Goal: Find specific page/section: Find specific page/section

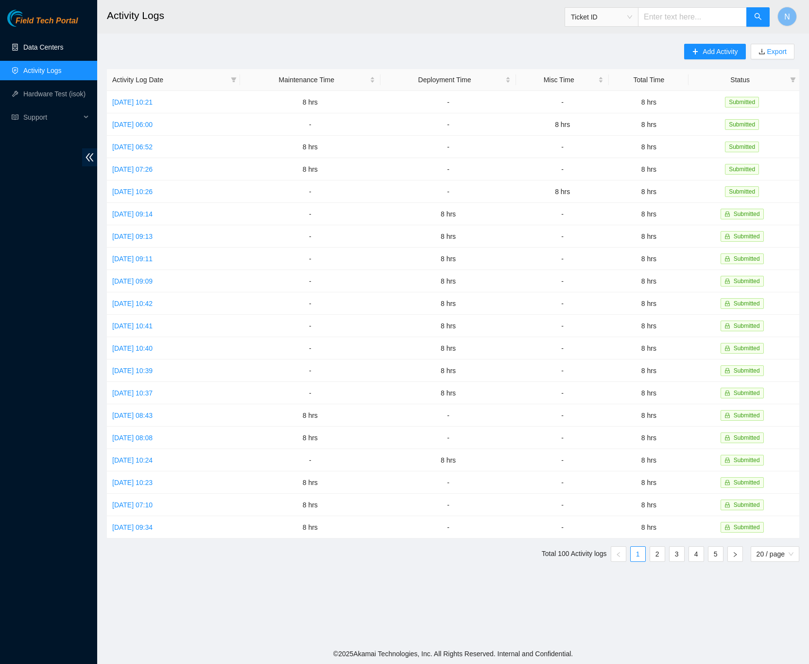
click at [28, 47] on link "Data Centers" at bounding box center [43, 47] width 40 height 8
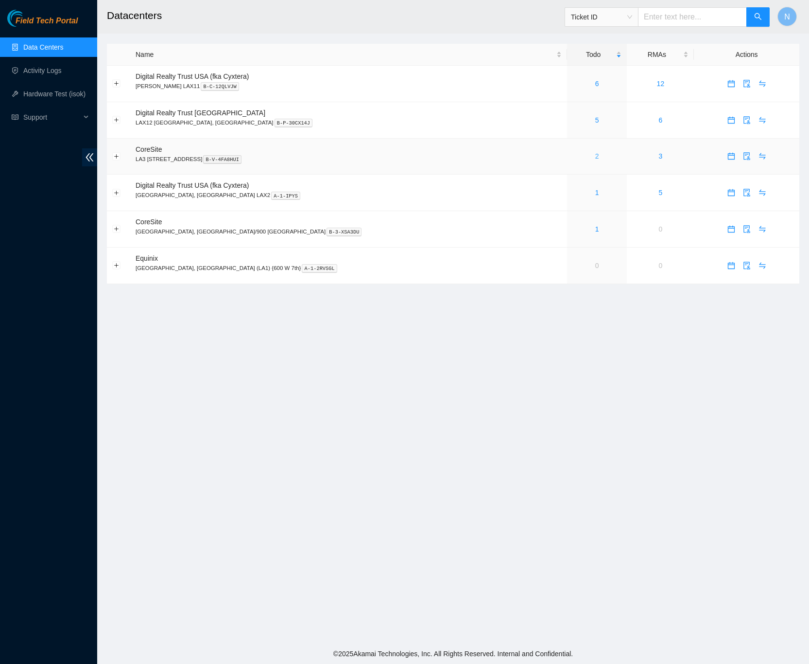
click at [595, 160] on link "2" at bounding box center [597, 156] width 4 height 8
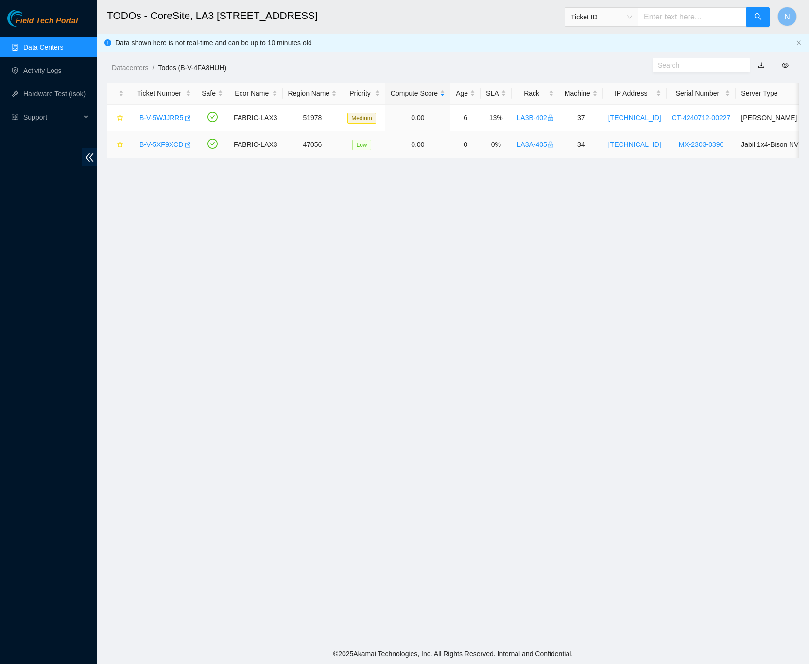
click at [164, 147] on link "B-V-5XF9XCD" at bounding box center [162, 144] width 44 height 8
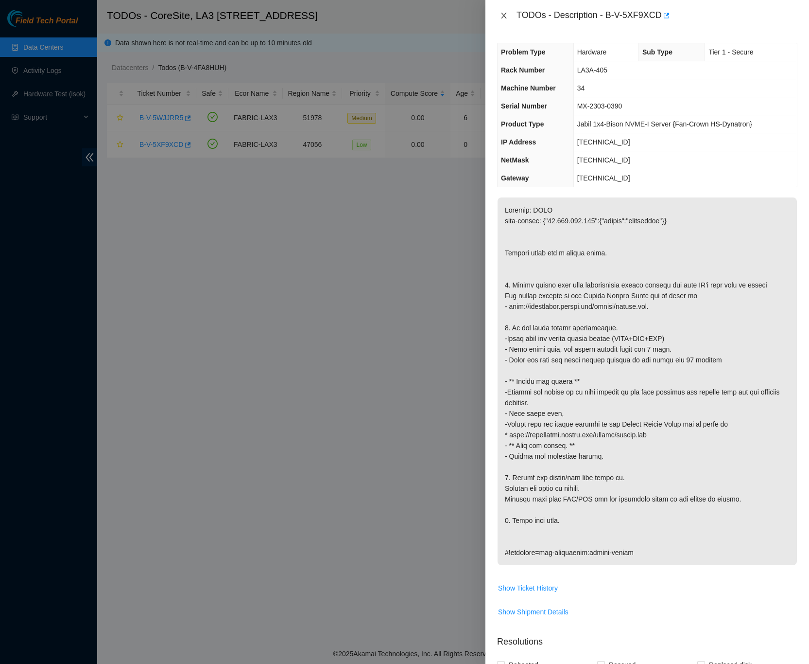
click at [506, 15] on icon "close" at bounding box center [504, 16] width 8 height 8
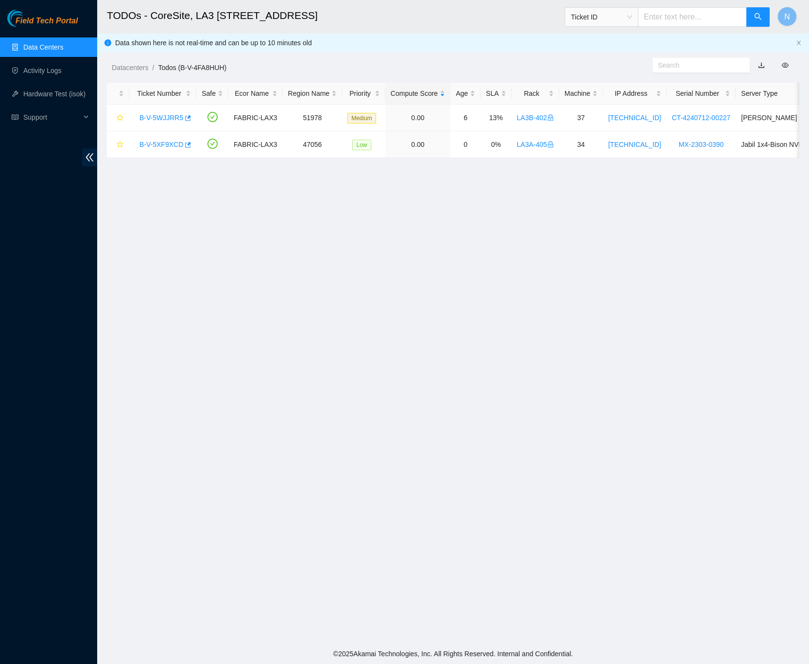
click at [28, 47] on link "Data Centers" at bounding box center [43, 47] width 40 height 8
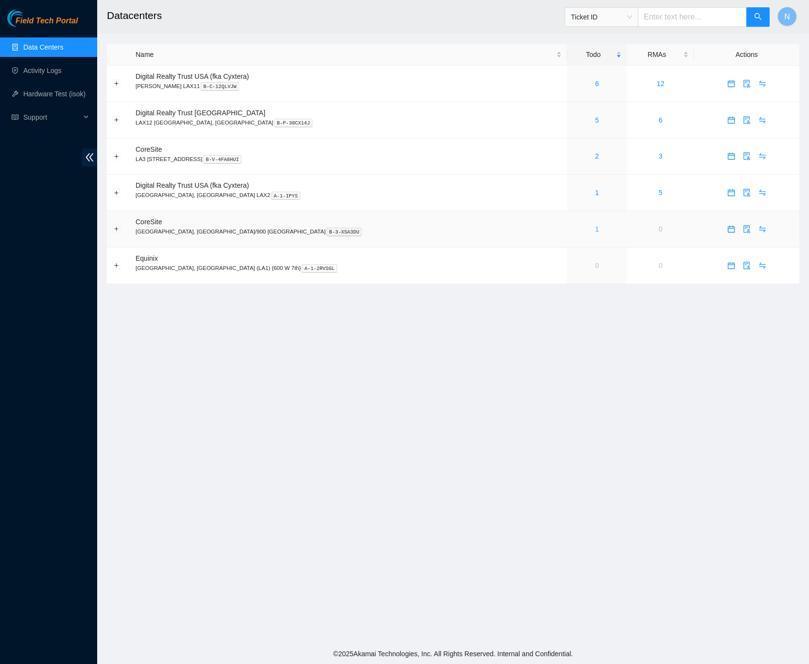
click at [595, 229] on link "1" at bounding box center [597, 229] width 4 height 8
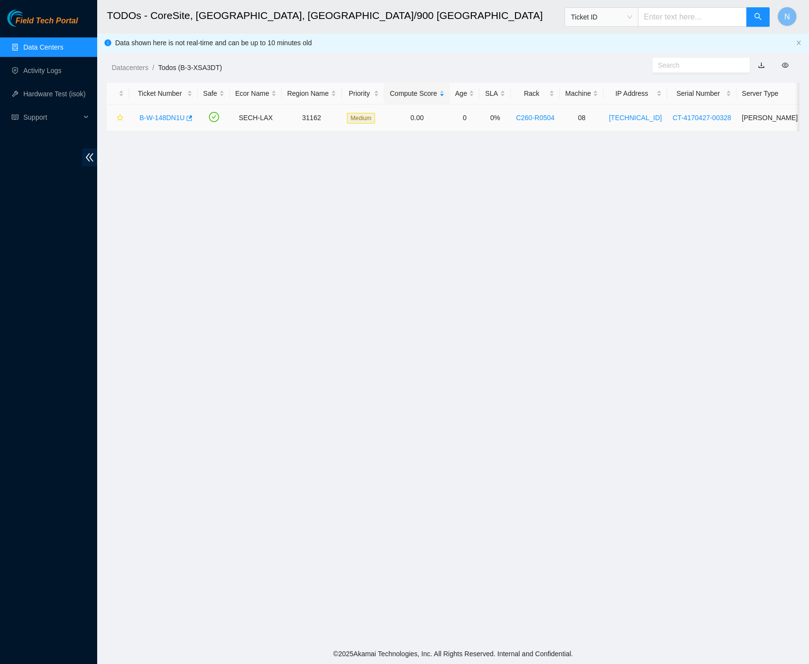
click at [166, 115] on link "B-W-148DN1U" at bounding box center [162, 118] width 45 height 8
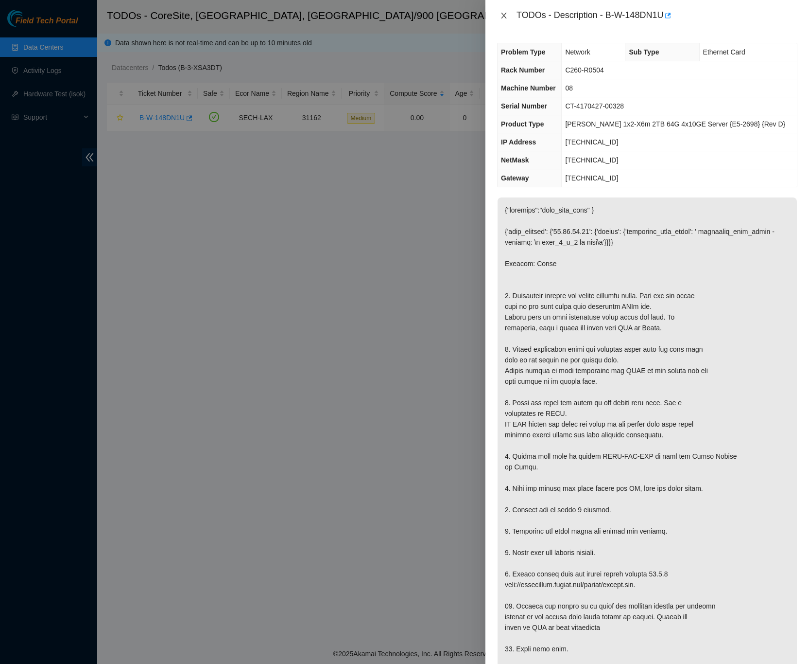
click at [507, 15] on icon "close" at bounding box center [504, 16] width 8 height 8
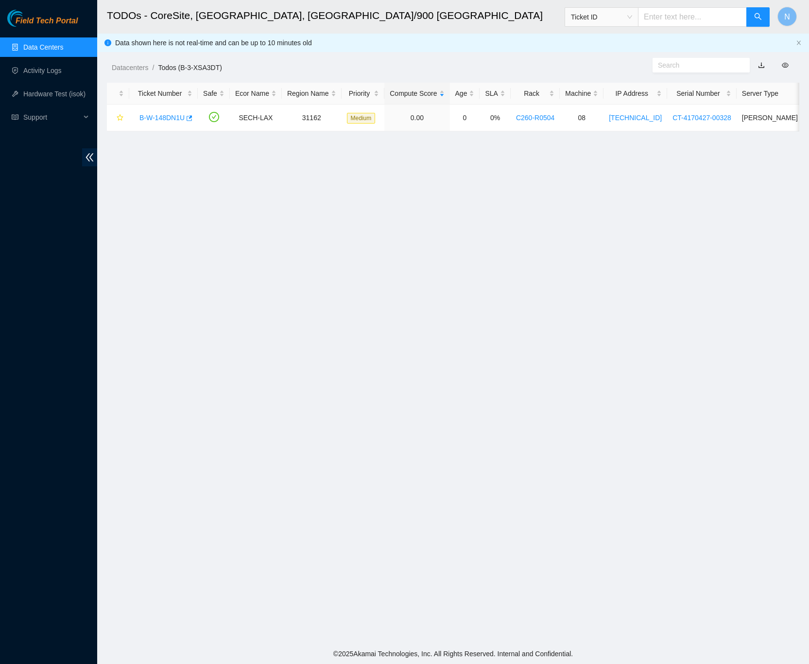
click at [57, 48] on link "Data Centers" at bounding box center [43, 47] width 40 height 8
